Goal: Information Seeking & Learning: Learn about a topic

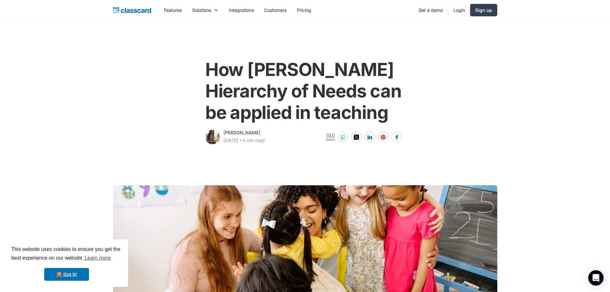
scroll to position [32, 0]
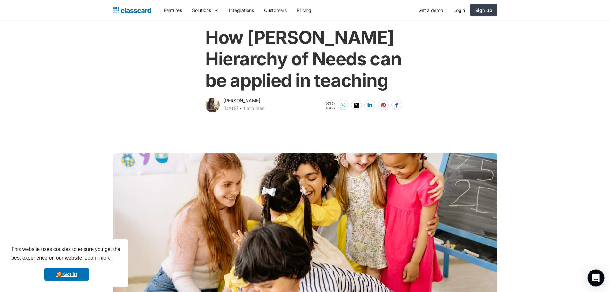
click at [595, 277] on icon "Open Intercom Messenger" at bounding box center [595, 277] width 7 height 8
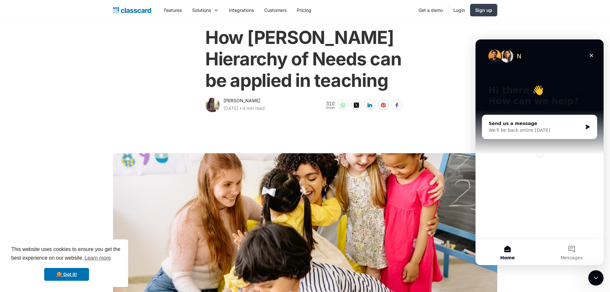
scroll to position [0, 0]
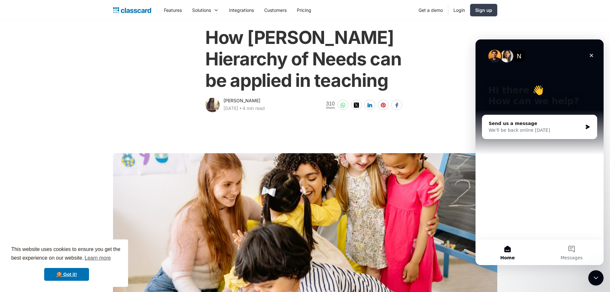
click at [591, 54] on icon "Close" at bounding box center [590, 55] width 5 height 5
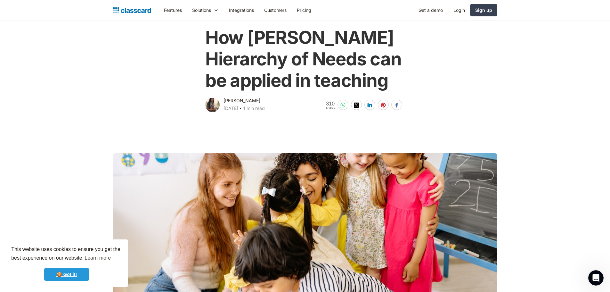
click at [65, 274] on link "🍪 Got it!" at bounding box center [66, 274] width 45 height 13
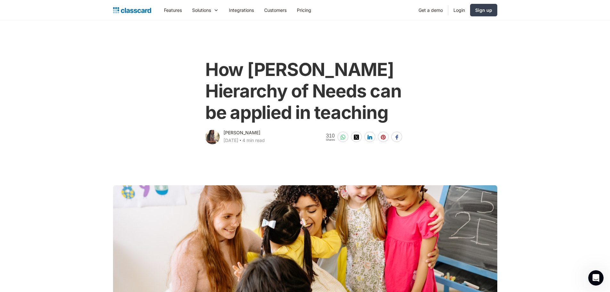
scroll to position [32, 0]
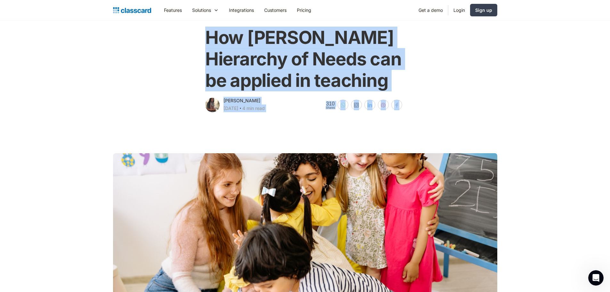
drag, startPoint x: 207, startPoint y: 36, endPoint x: 435, endPoint y: 136, distance: 248.3
drag, startPoint x: 495, startPoint y: 94, endPoint x: 514, endPoint y: 82, distance: 22.1
click at [496, 94] on div "How [PERSON_NAME] Hierarchy of Needs can be applied in teaching [PERSON_NAME] […" at bounding box center [305, 66] width 390 height 93
click at [476, 105] on div "How [PERSON_NAME] Hierarchy of Needs can be applied in teaching [PERSON_NAME] […" at bounding box center [305, 66] width 390 height 93
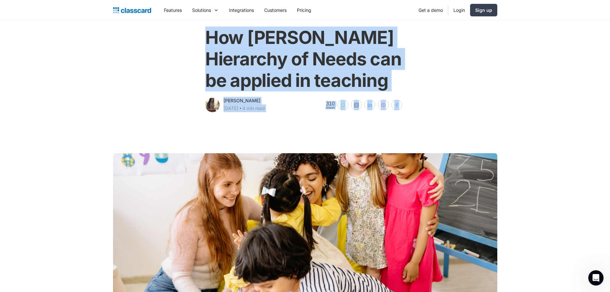
click at [145, 109] on div "How [PERSON_NAME] Hierarchy of Needs can be applied in teaching [PERSON_NAME] […" at bounding box center [305, 66] width 390 height 93
